Goal: Find specific page/section: Find specific page/section

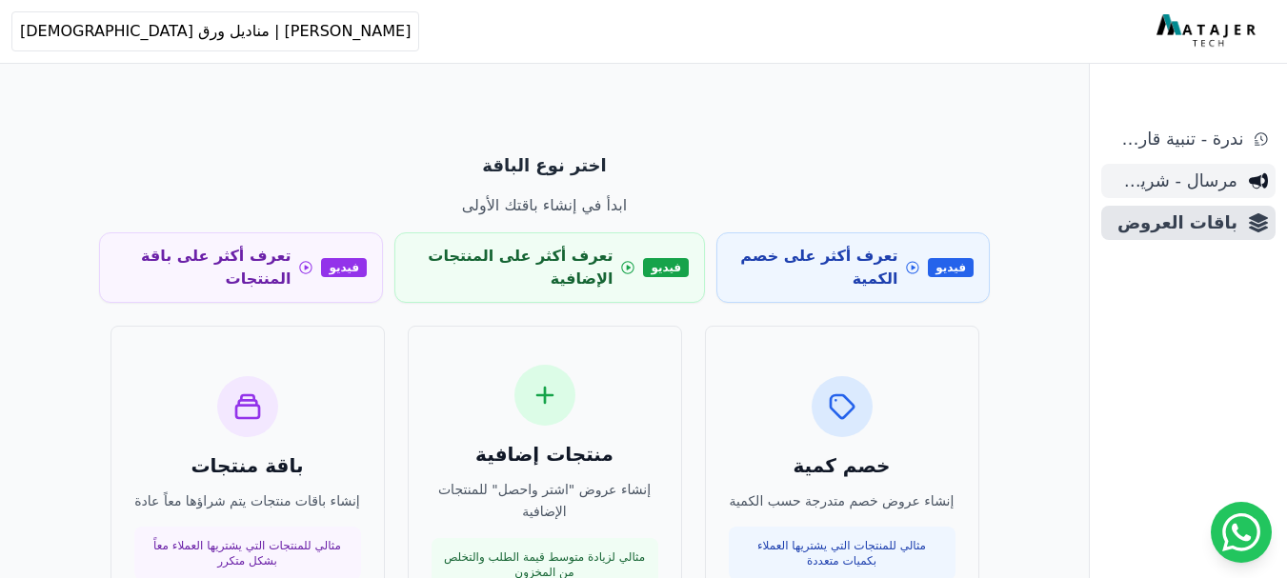
click at [1179, 187] on span "مرسال - شريط دعاية" at bounding box center [1173, 181] width 129 height 27
